Goal: Information Seeking & Learning: Learn about a topic

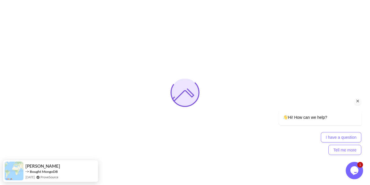
click at [360, 100] on icon "Chat attention grabber" at bounding box center [358, 101] width 5 height 5
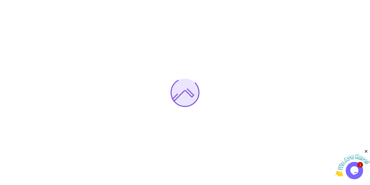
click at [368, 153] on icon "Close" at bounding box center [366, 151] width 5 height 5
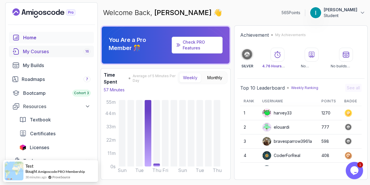
click at [43, 54] on div "My Courses 16" at bounding box center [57, 51] width 68 height 7
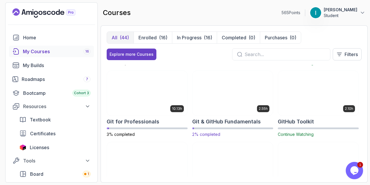
scroll to position [206, 0]
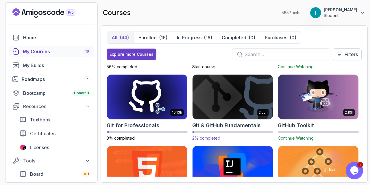
click at [231, 96] on img at bounding box center [233, 97] width 85 height 47
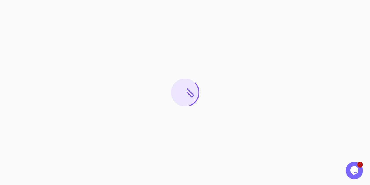
click at [354, 172] on icon "Chat widget" at bounding box center [355, 170] width 8 height 9
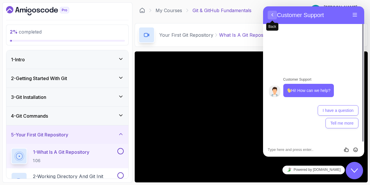
click at [273, 16] on button "Back" at bounding box center [272, 15] width 9 height 9
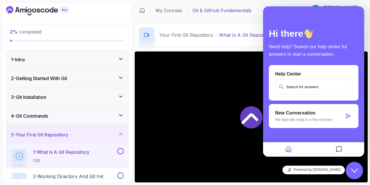
click at [338, 150] on icon "Messages" at bounding box center [339, 149] width 7 height 11
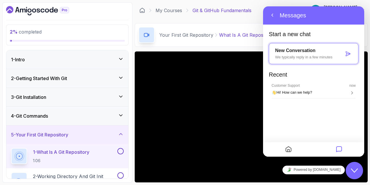
click at [357, 173] on icon "Close Chat This icon closes the chat window." at bounding box center [354, 170] width 7 height 7
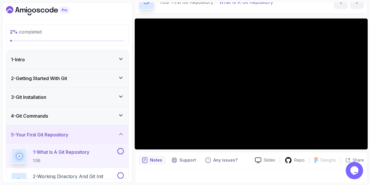
scroll to position [34, 0]
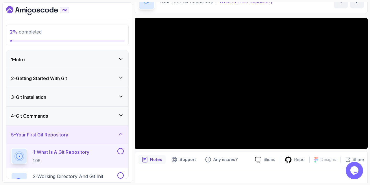
click at [75, 84] on div "2 - Getting Started With Git" at bounding box center [67, 78] width 122 height 19
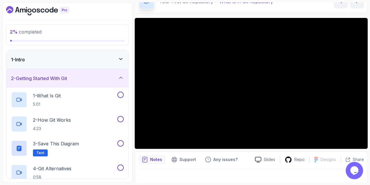
click at [88, 78] on div "2 - Getting Started With Git" at bounding box center [67, 78] width 113 height 7
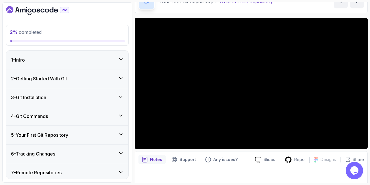
click at [92, 61] on div "1 - Intro" at bounding box center [67, 59] width 113 height 7
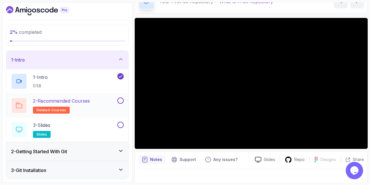
click at [90, 100] on p "2 - Recommended Courses" at bounding box center [61, 101] width 57 height 7
click at [87, 115] on div "2 - Recommended Courses related-courses" at bounding box center [67, 105] width 122 height 24
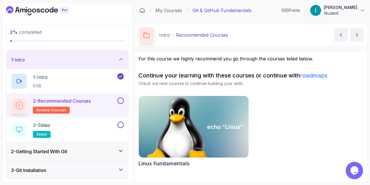
click at [195, 113] on img at bounding box center [193, 127] width 115 height 65
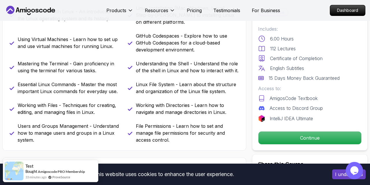
scroll to position [269, 0]
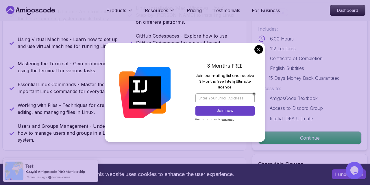
click at [261, 45] on div "3 Months FREE Join our mailing list and receive 3 Months free Intellij Ultimate…" at bounding box center [225, 92] width 80 height 99
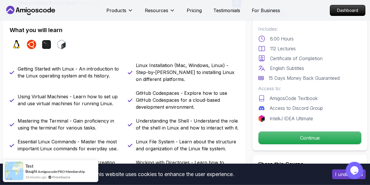
scroll to position [211, 0]
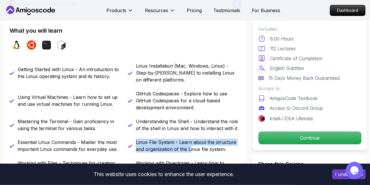
drag, startPoint x: 11, startPoint y: 30, endPoint x: 190, endPoint y: 151, distance: 216.1
click at [190, 151] on div "What you will learn linux ubuntu terminal bash Getting Started with Linux - An …" at bounding box center [124, 113] width 244 height 189
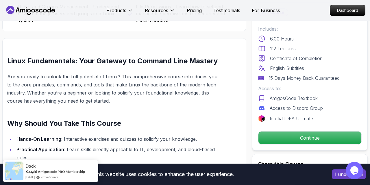
scroll to position [391, 0]
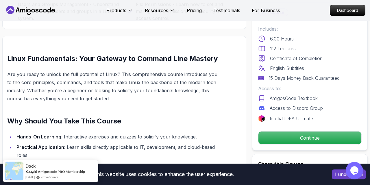
click at [91, 96] on p "Are you ready to unlock the full potential of Linux? This comprehensive course …" at bounding box center [112, 86] width 211 height 32
click at [144, 100] on p "Are you ready to unlock the full potential of Linux? This comprehensive course …" at bounding box center [112, 86] width 211 height 32
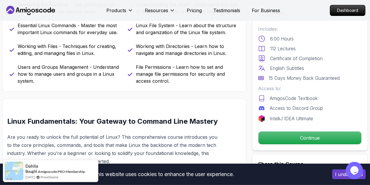
scroll to position [305, 0]
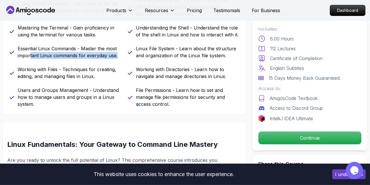
drag, startPoint x: 170, startPoint y: 104, endPoint x: 30, endPoint y: 53, distance: 150.0
click at [30, 53] on div "Getting Started with Linux - An introduction to the Linux operating system and …" at bounding box center [125, 38] width 230 height 139
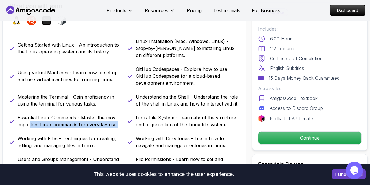
scroll to position [236, 0]
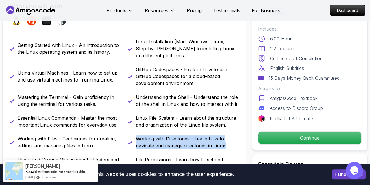
drag, startPoint x: 19, startPoint y: 44, endPoint x: 236, endPoint y: 150, distance: 242.2
click at [236, 150] on div "Getting Started with Linux - An introduction to the Linux operating system and …" at bounding box center [125, 107] width 230 height 139
copy p "Working with Directories - Learn how to navigate and manage directories in Linu…"
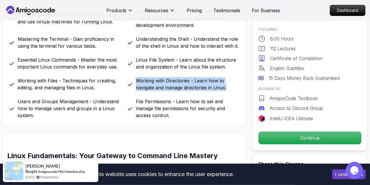
scroll to position [295, 0]
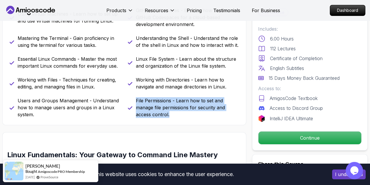
drag, startPoint x: 18, startPoint y: 99, endPoint x: 184, endPoint y: 122, distance: 167.4
click at [184, 122] on div "What you will learn linux ubuntu terminal bash Getting Started with Linux - An …" at bounding box center [124, 30] width 244 height 189
copy p "File Permissions - Learn how to set and manage file permissions for security an…"
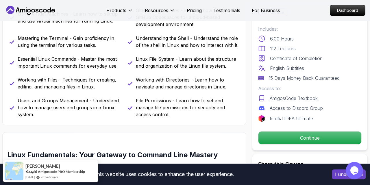
click at [207, 56] on p "Linux File System - Learn about the structure and organization of the Linux fil…" at bounding box center [187, 63] width 103 height 14
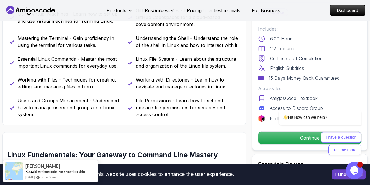
scroll to position [0, 0]
